Goal: Task Accomplishment & Management: Use online tool/utility

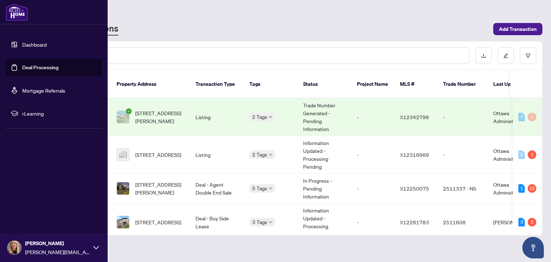
click at [22, 65] on link "Deal Processing" at bounding box center [40, 67] width 36 height 6
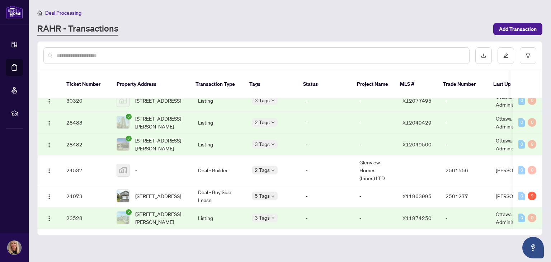
scroll to position [529, 0]
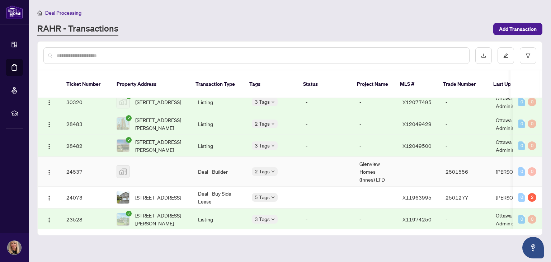
click at [207, 162] on td "Deal - Builder" at bounding box center [219, 172] width 54 height 30
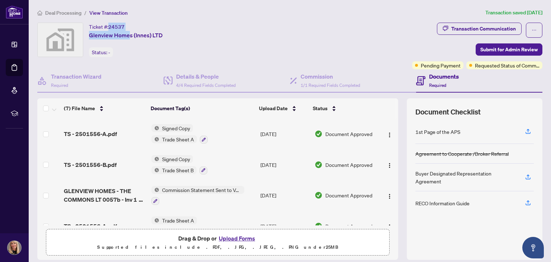
drag, startPoint x: 110, startPoint y: 25, endPoint x: 130, endPoint y: 25, distance: 20.4
click at [130, 25] on div "Ticket #: 24537 Glenview Homes (Innes) LTD" at bounding box center [126, 31] width 74 height 17
drag, startPoint x: 110, startPoint y: 26, endPoint x: 165, endPoint y: 29, distance: 55.3
click at [165, 29] on div "Ticket #: 24537 Glenview Homes (Innes) LTD Status: -" at bounding box center [223, 40] width 372 height 34
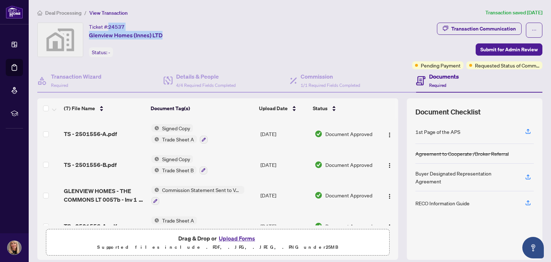
copy div "24537 Glenview Homes (Innes) LTD"
